Goal: Information Seeking & Learning: Learn about a topic

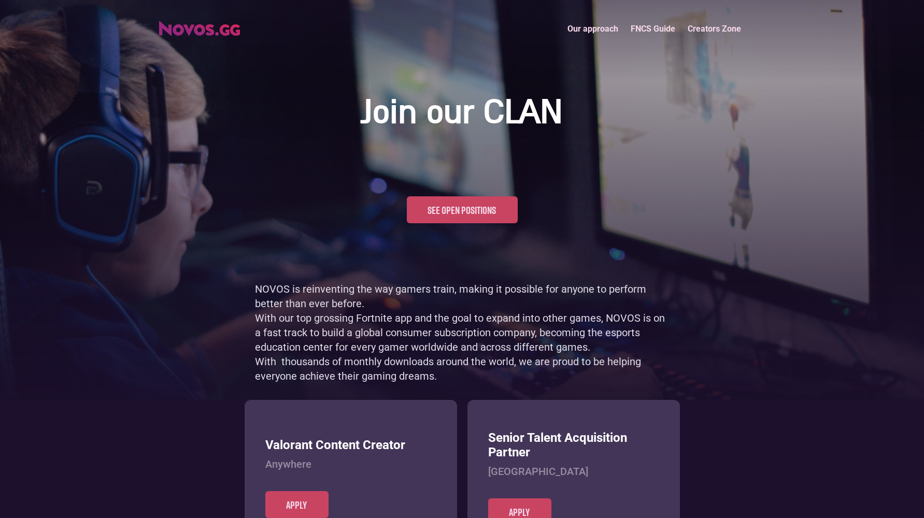
scroll to position [504, 0]
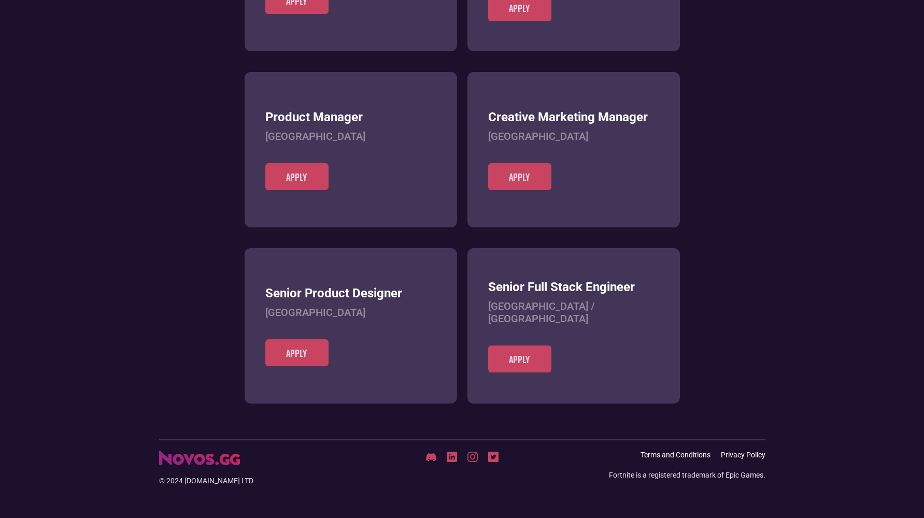
scroll to position [400, 0]
